Goal: Transaction & Acquisition: Purchase product/service

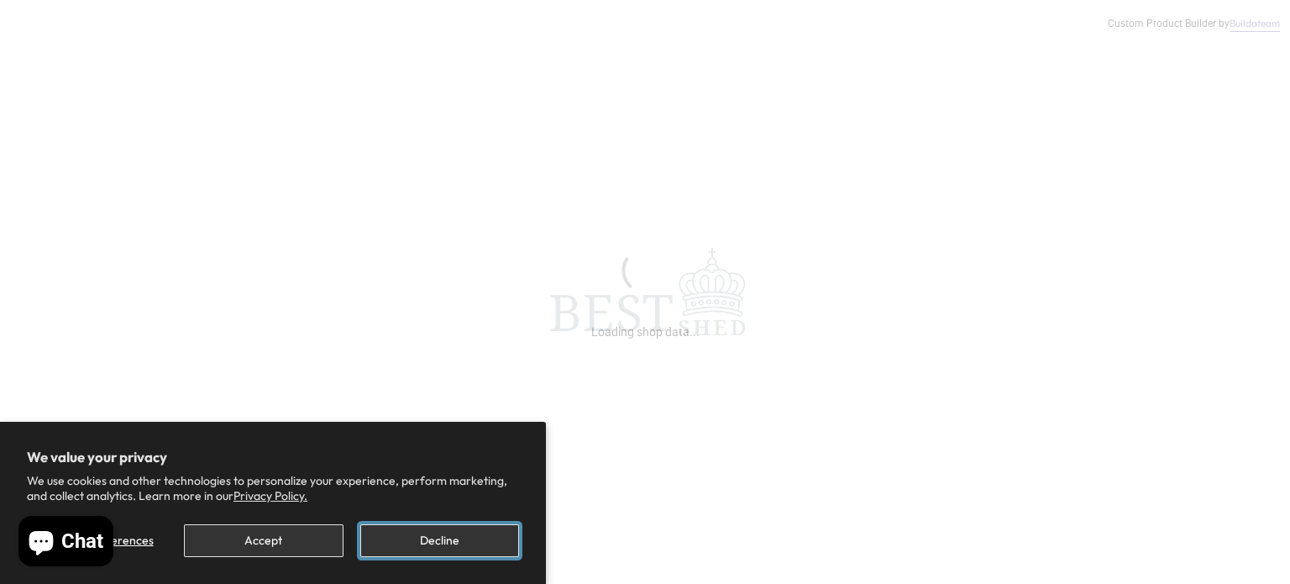
click at [450, 538] on button "Decline" at bounding box center [439, 540] width 159 height 33
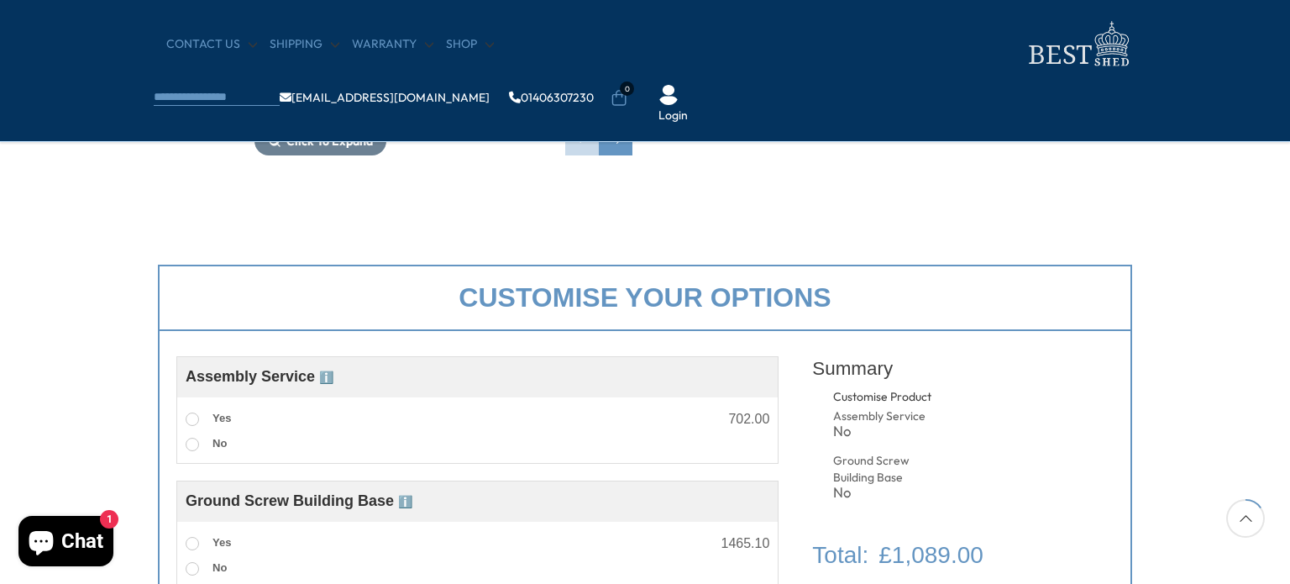
scroll to position [504, 0]
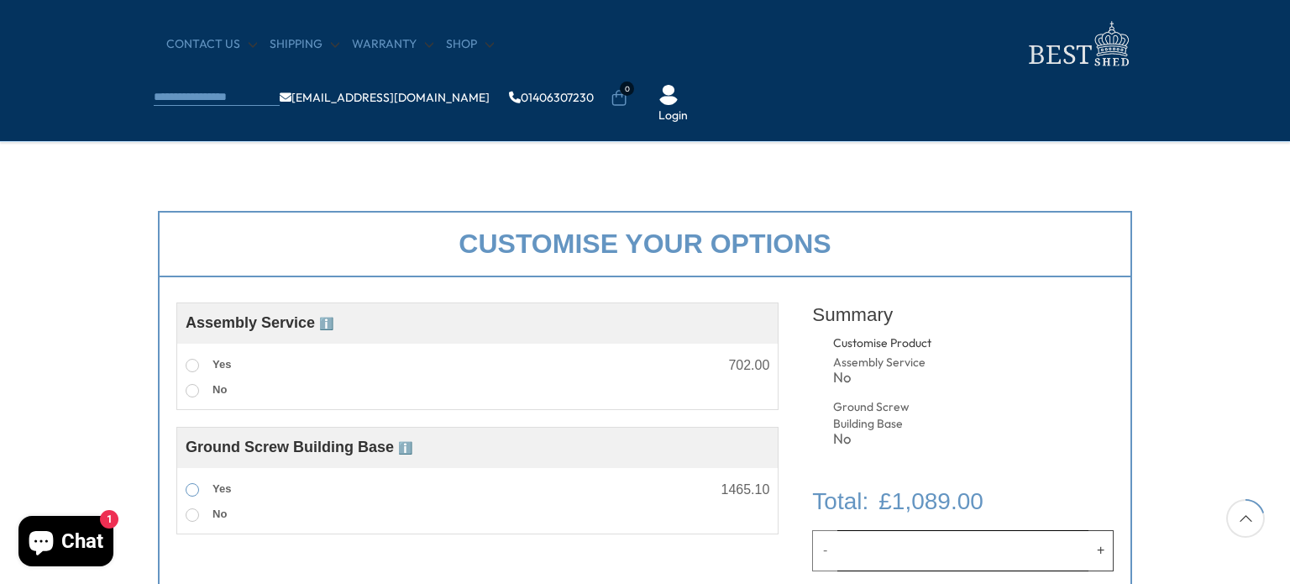
click at [192, 488] on span at bounding box center [192, 489] width 13 height 13
click at [188, 366] on span at bounding box center [192, 365] width 13 height 13
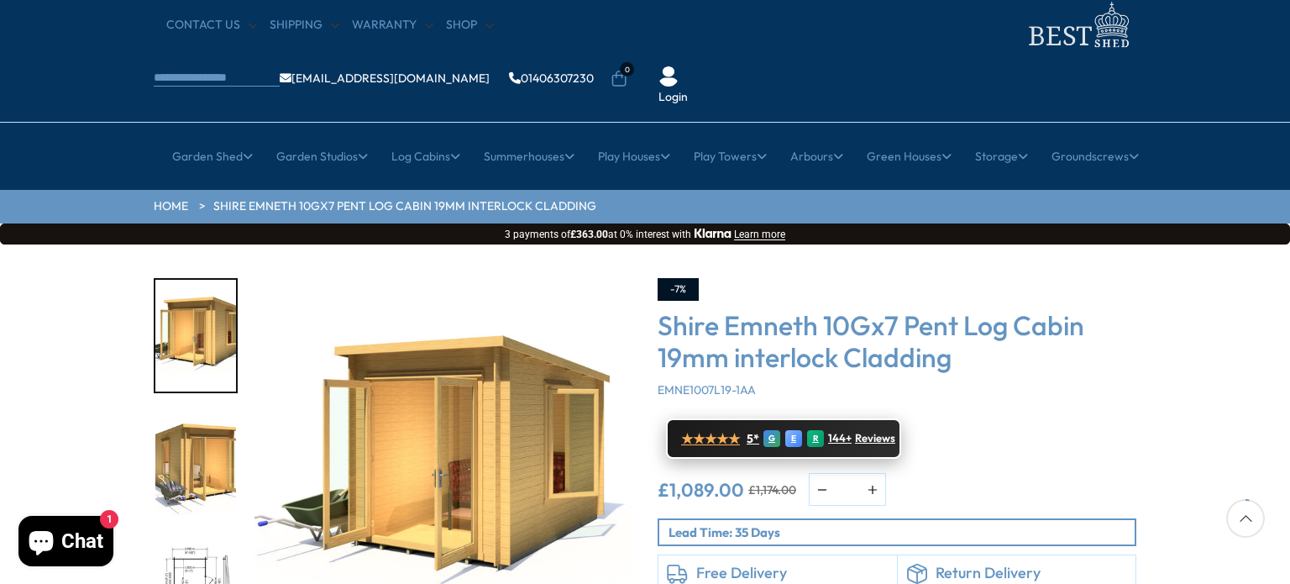
scroll to position [84, 0]
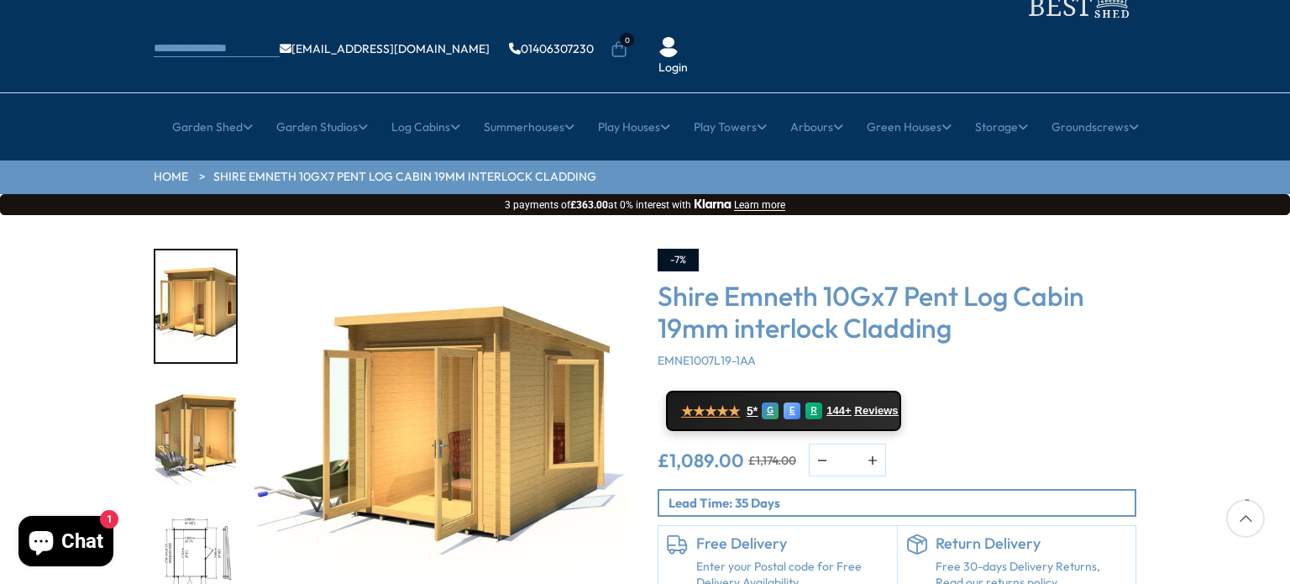
click at [189, 387] on img "2 / 12" at bounding box center [195, 438] width 81 height 112
